Goal: Information Seeking & Learning: Understand process/instructions

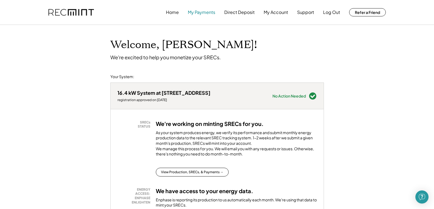
click at [202, 12] on button "My Payments" at bounding box center [201, 12] width 27 height 11
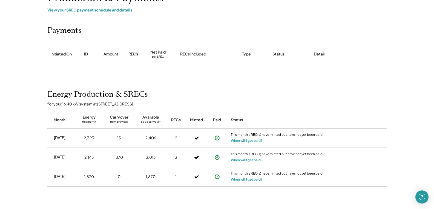
scroll to position [55, 0]
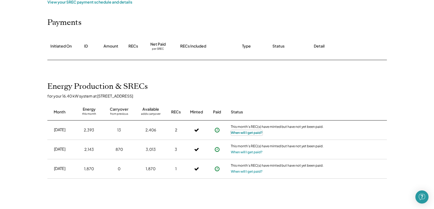
click at [248, 132] on button "When will I get paid?" at bounding box center [247, 132] width 32 height 5
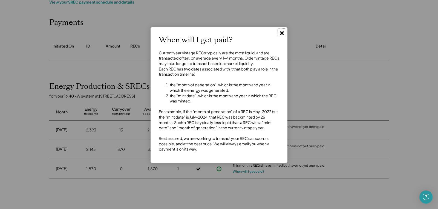
click at [281, 35] on icon at bounding box center [281, 32] width 5 height 5
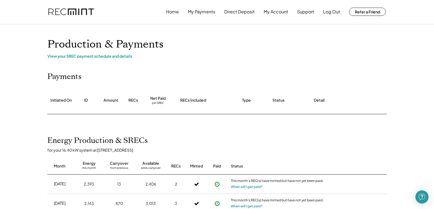
scroll to position [0, 0]
click at [113, 56] on div "View your SREC payment schedule and details" at bounding box center [216, 56] width 339 height 5
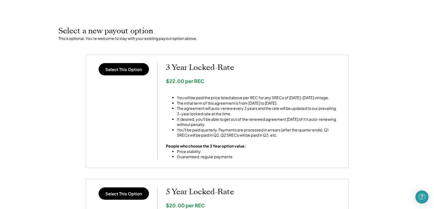
scroll to position [191, 0]
